Goal: Complete application form

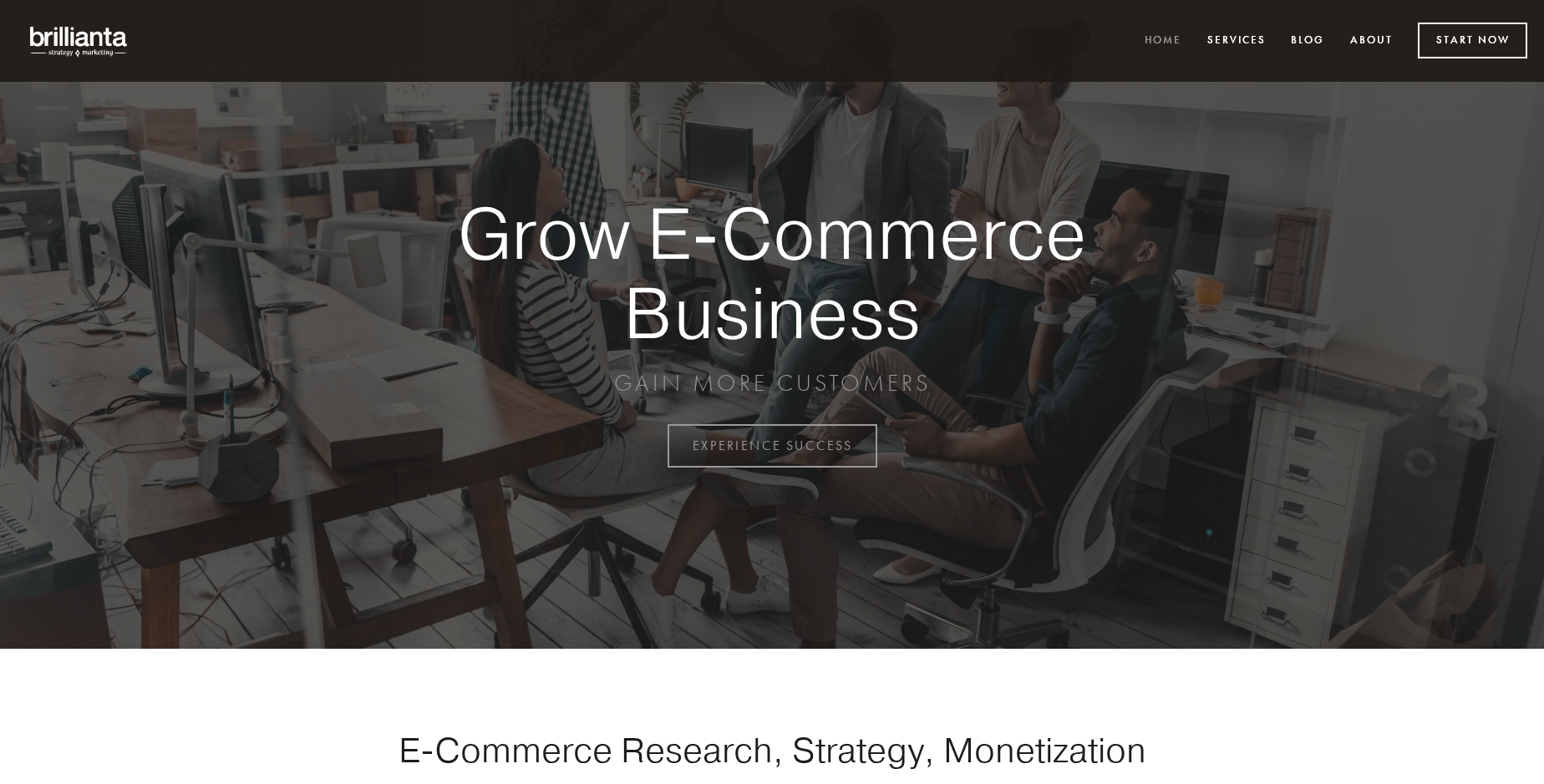
scroll to position [4377, 0]
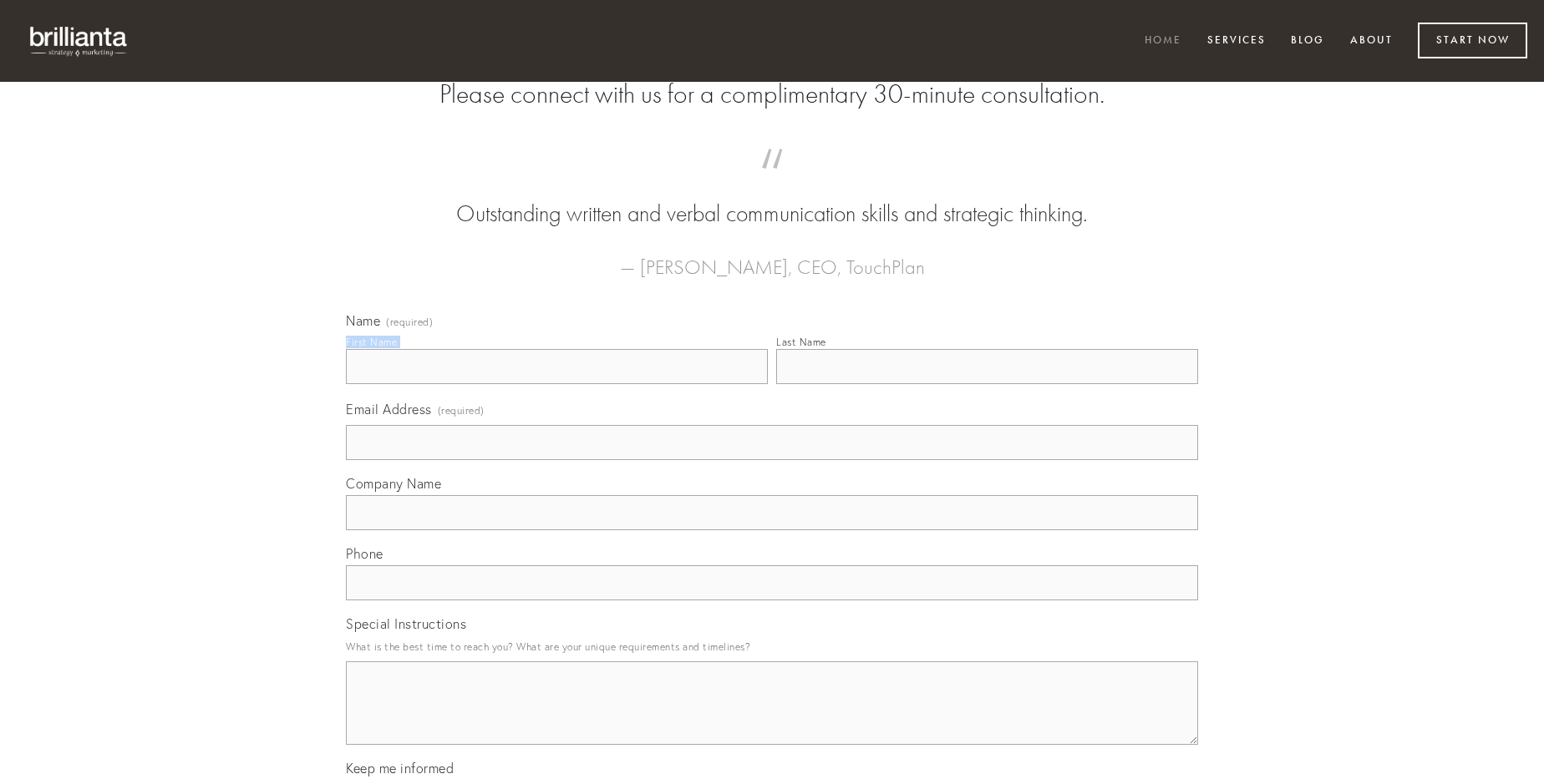
type input "[PERSON_NAME]"
click at [987, 384] on input "Last Name" at bounding box center [987, 366] width 422 height 35
type input "[PERSON_NAME]"
click at [772, 460] on input "Email Address (required)" at bounding box center [772, 443] width 852 height 35
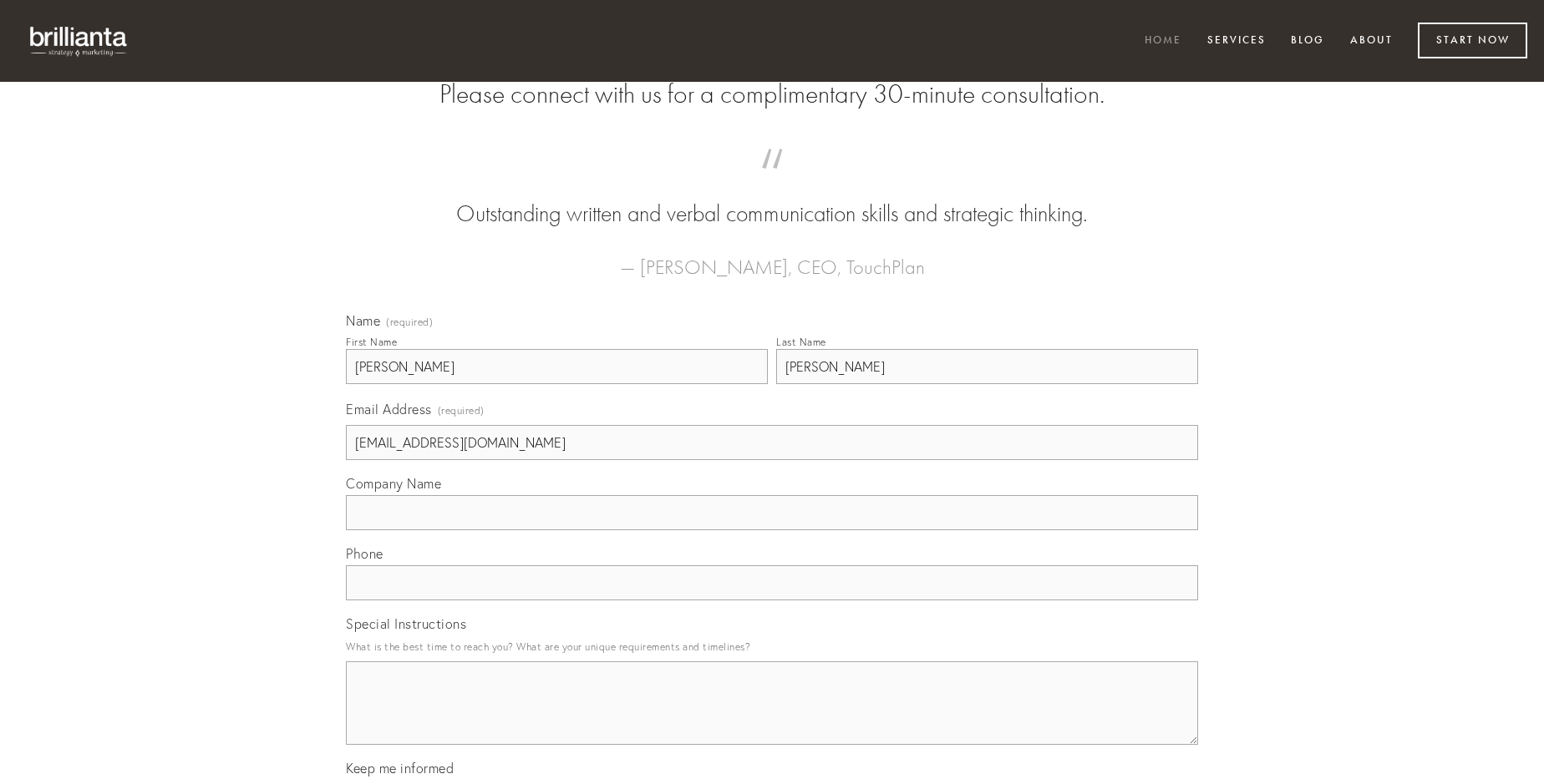
type input "[EMAIL_ADDRESS][DOMAIN_NAME]"
click at [772, 530] on input "Company Name" at bounding box center [772, 513] width 852 height 35
type input "usus"
click at [772, 600] on input "text" at bounding box center [772, 583] width 852 height 35
click at [772, 719] on textarea "Special Instructions" at bounding box center [772, 703] width 852 height 84
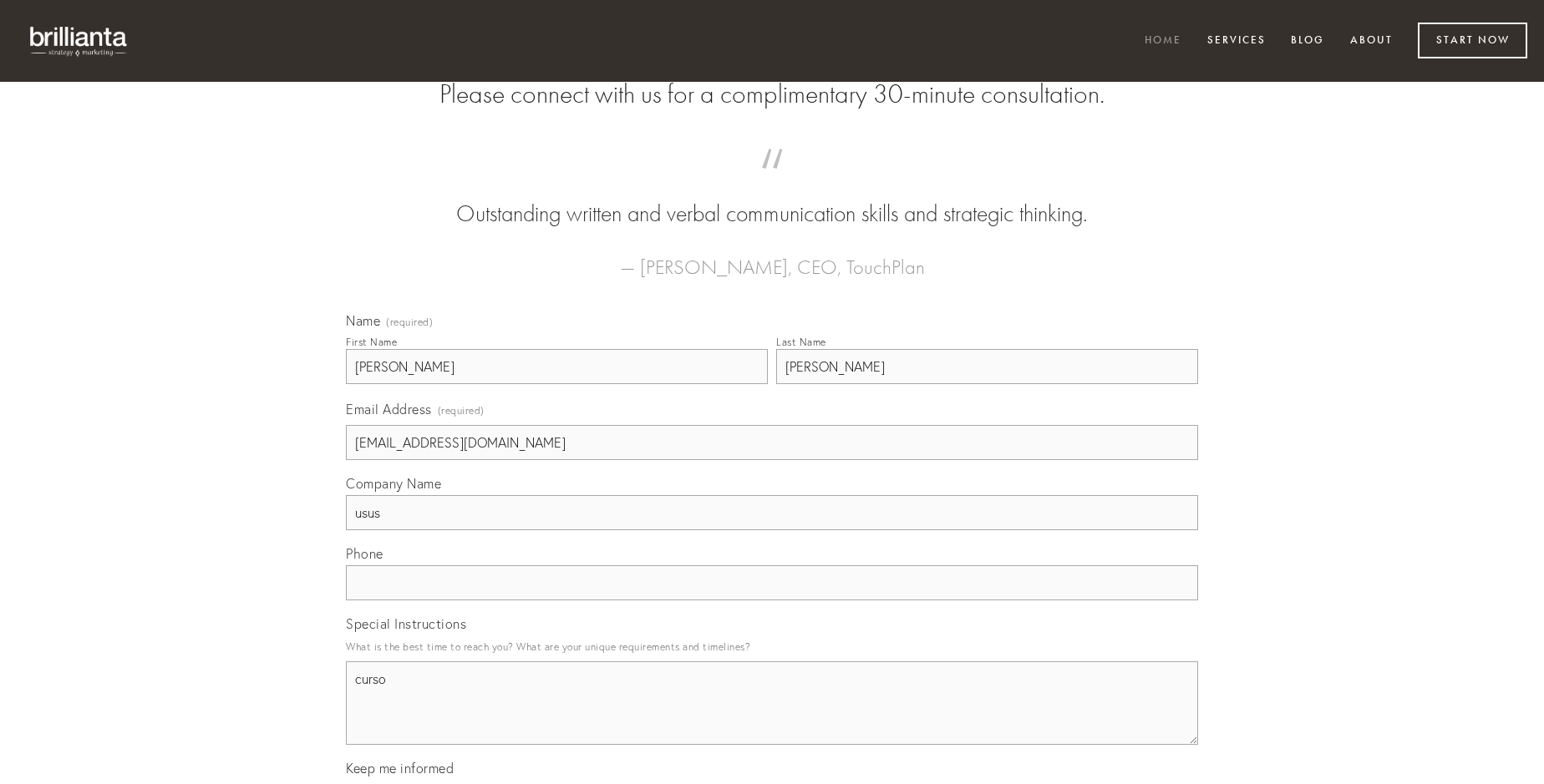
type textarea "curso"
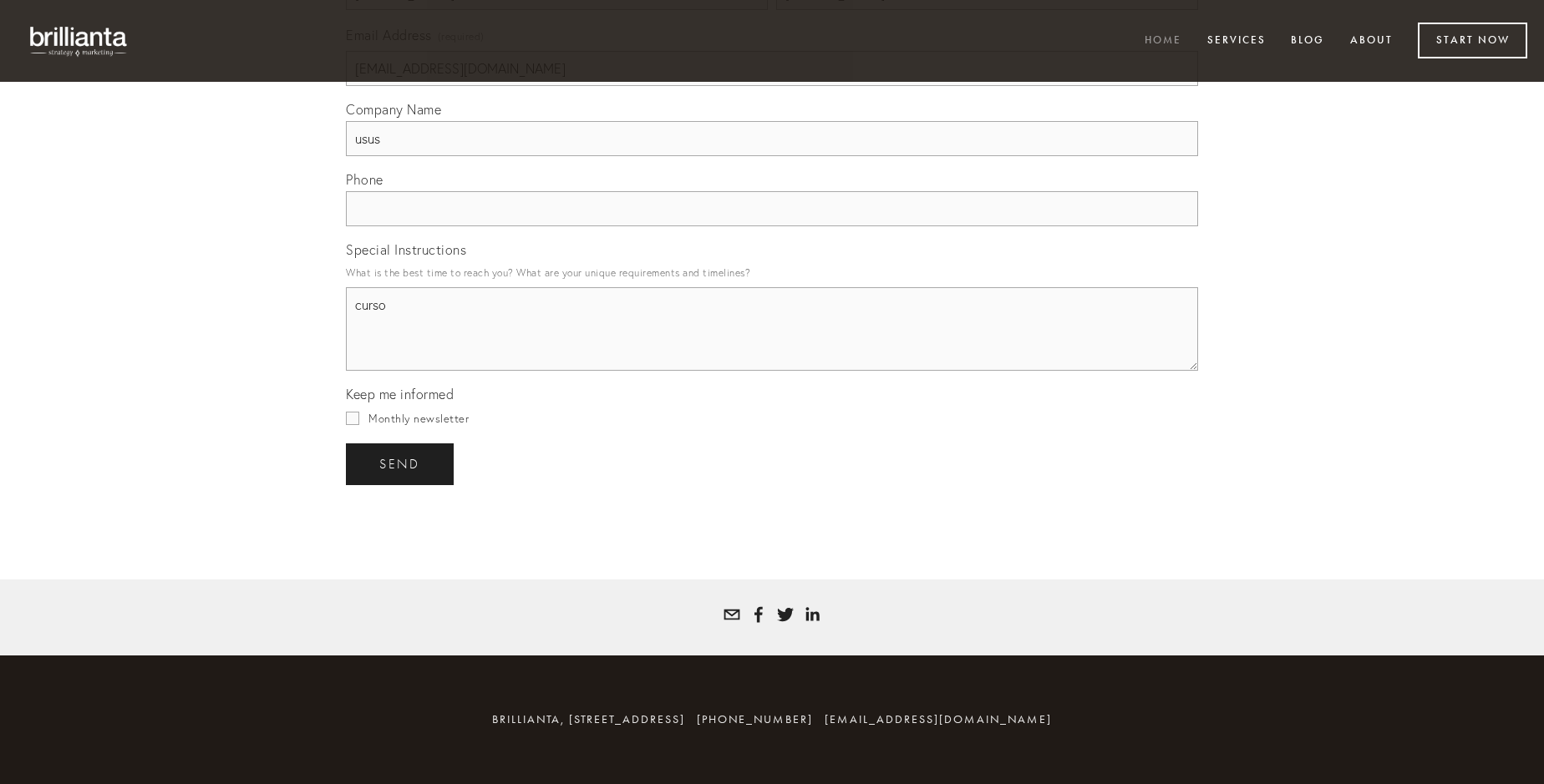
click at [401, 463] on span "send" at bounding box center [400, 464] width 41 height 15
